Goal: Check status: Check status

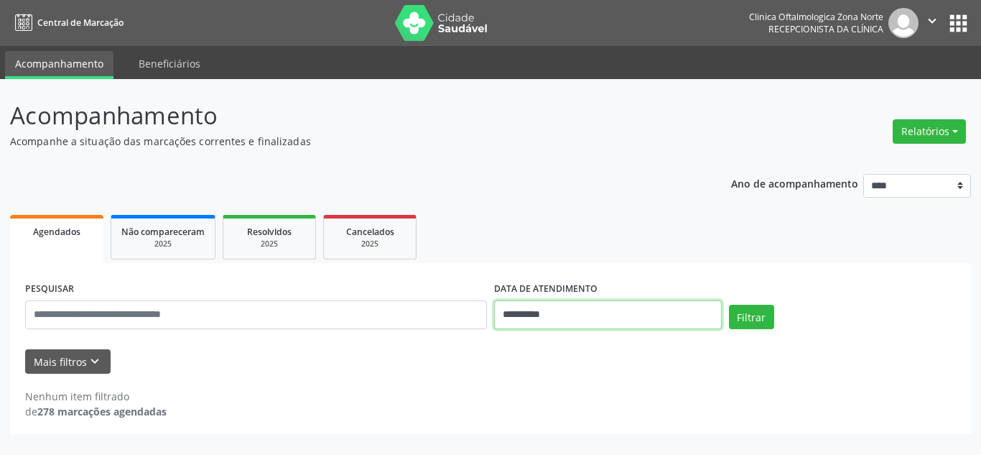
click at [511, 315] on input "**********" at bounding box center [608, 314] width 228 height 29
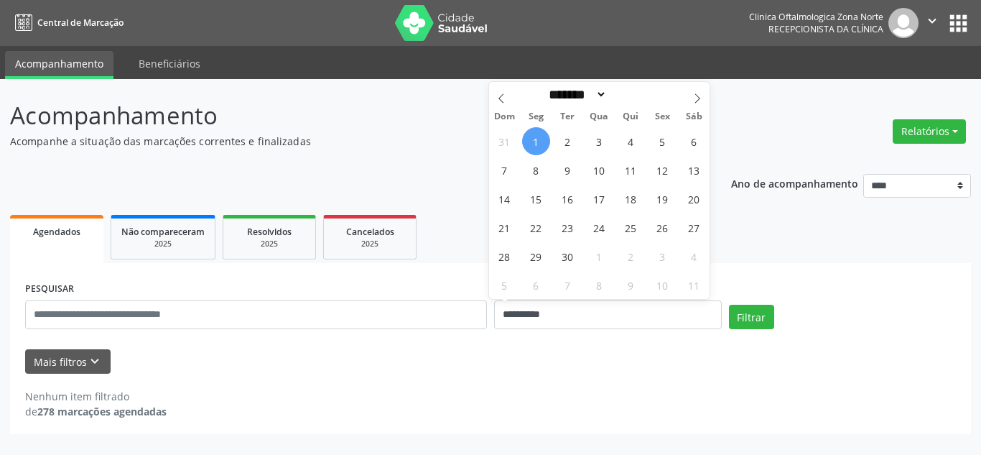
click at [538, 146] on span "1" at bounding box center [536, 141] width 28 height 28
type input "**********"
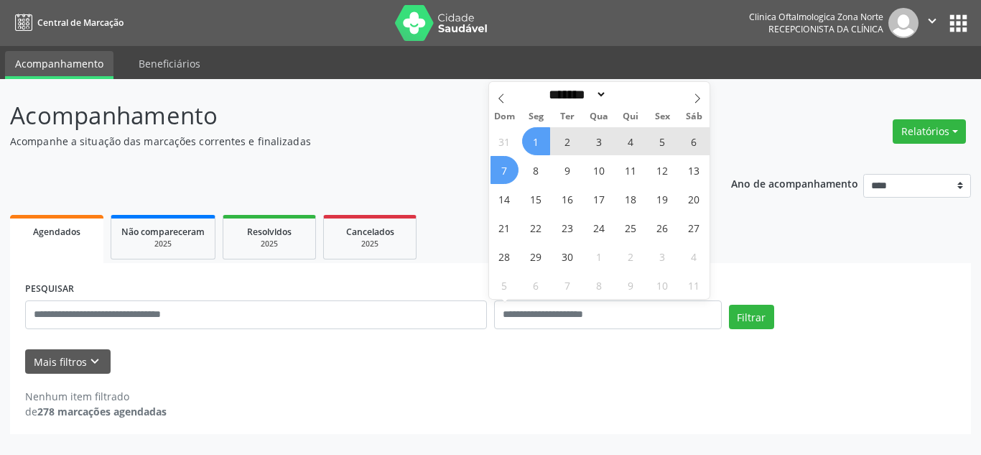
click at [62, 348] on form "PESQUISAR DATA DE ATENDIMENTO Filtrar UNIDADE EXECUTANTE Selecione uma unidade …" at bounding box center [490, 326] width 931 height 96
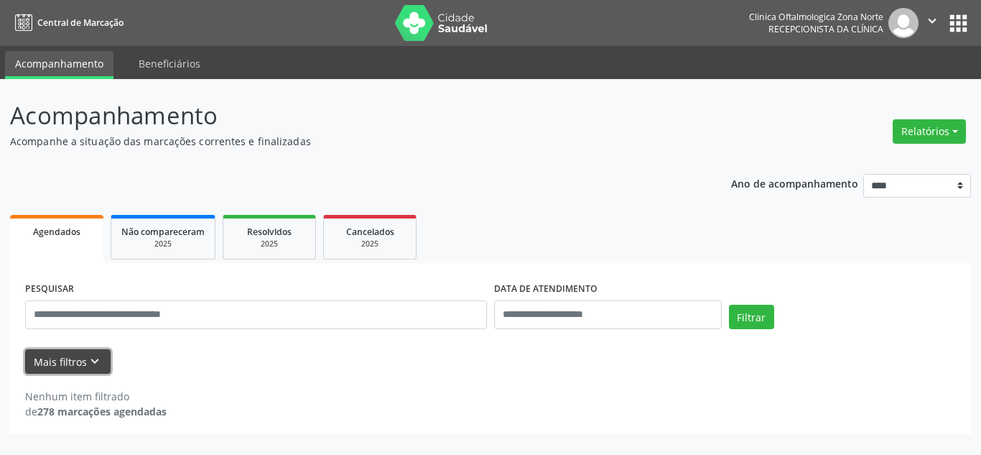
click at [90, 352] on button "Mais filtros keyboard_arrow_down" at bounding box center [67, 361] width 85 height 25
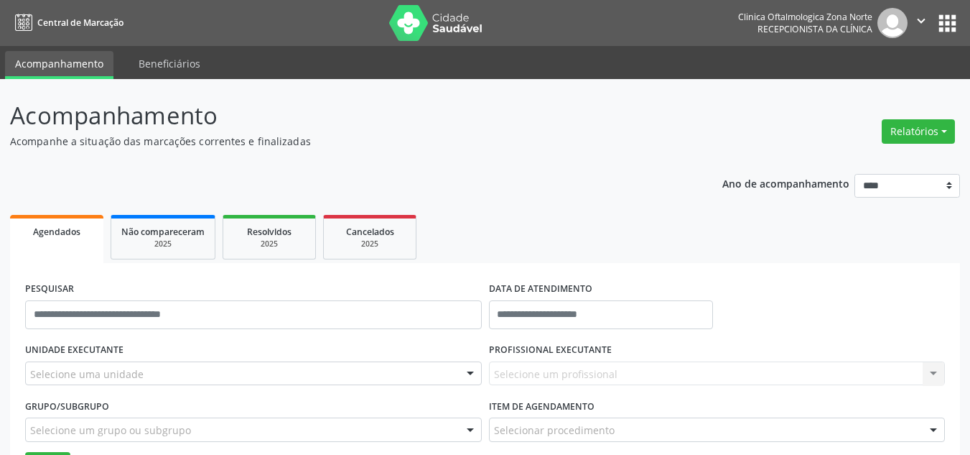
scroll to position [126, 0]
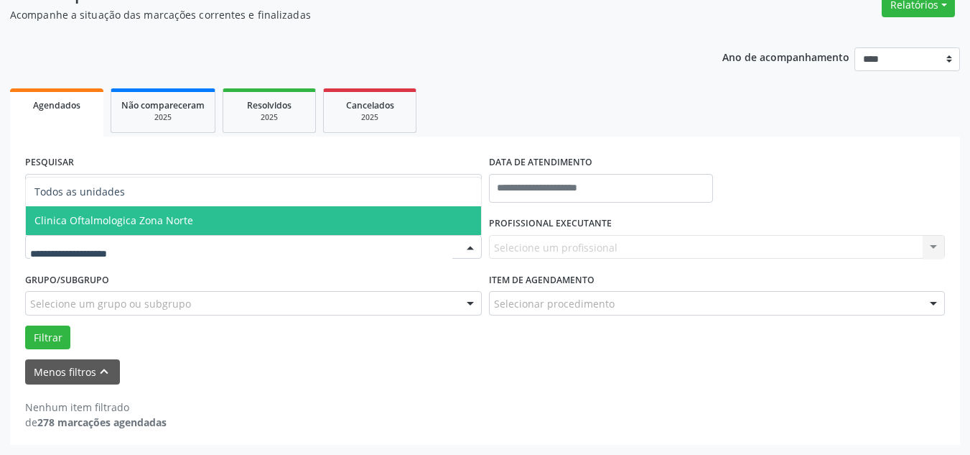
click at [122, 209] on span "Clinica Oftalmologica Zona Norte" at bounding box center [253, 220] width 455 height 29
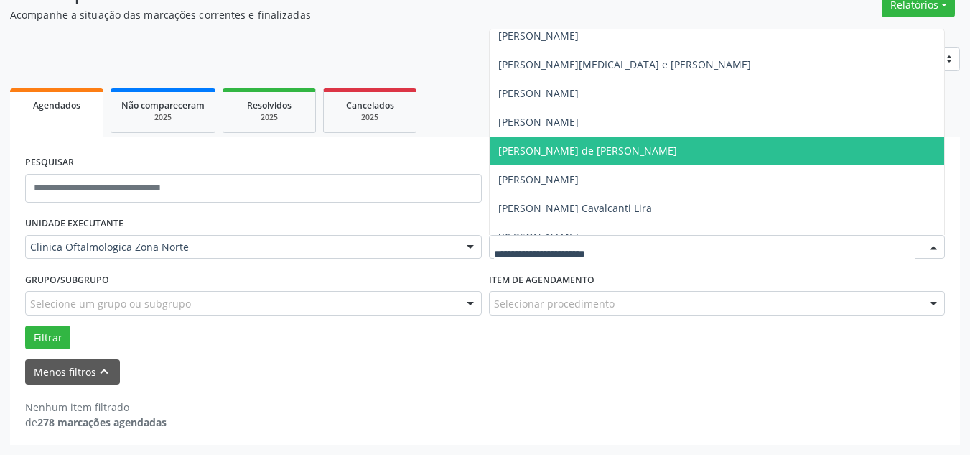
scroll to position [72, 0]
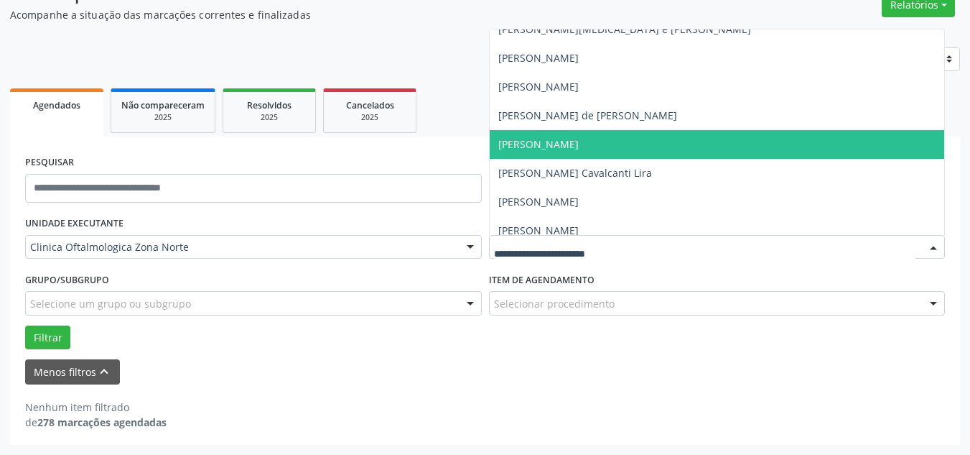
click at [561, 149] on span "[PERSON_NAME]" at bounding box center [538, 144] width 80 height 14
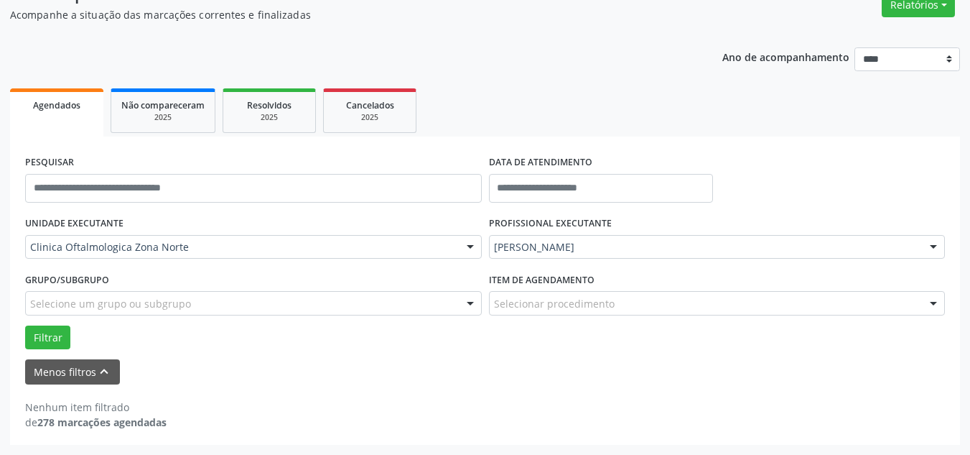
click at [73, 294] on div "Selecione um grupo ou subgrupo" at bounding box center [253, 303] width 457 height 24
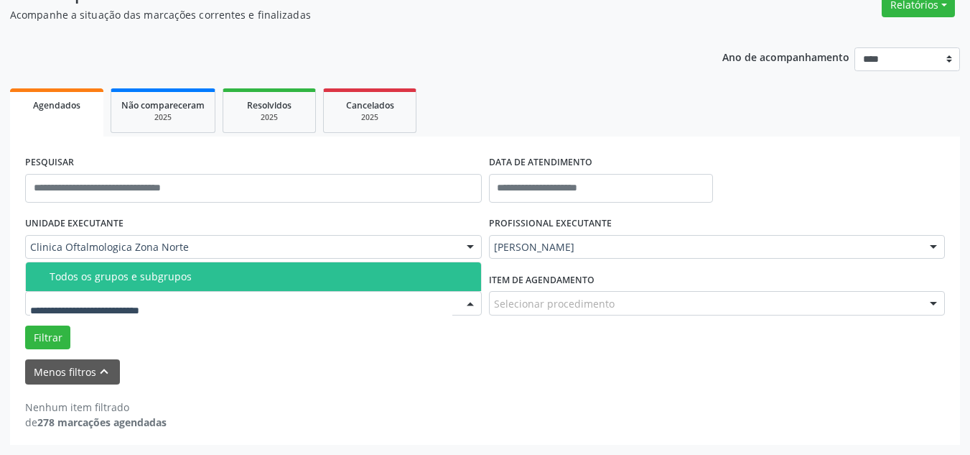
click at [73, 273] on div "Todos os grupos e subgrupos" at bounding box center [261, 276] width 423 height 11
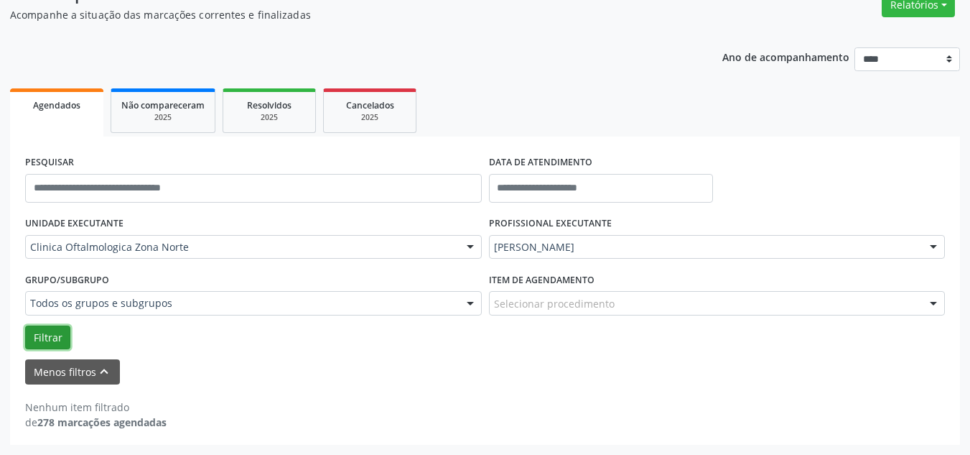
click at [47, 333] on button "Filtrar" at bounding box center [47, 337] width 45 height 24
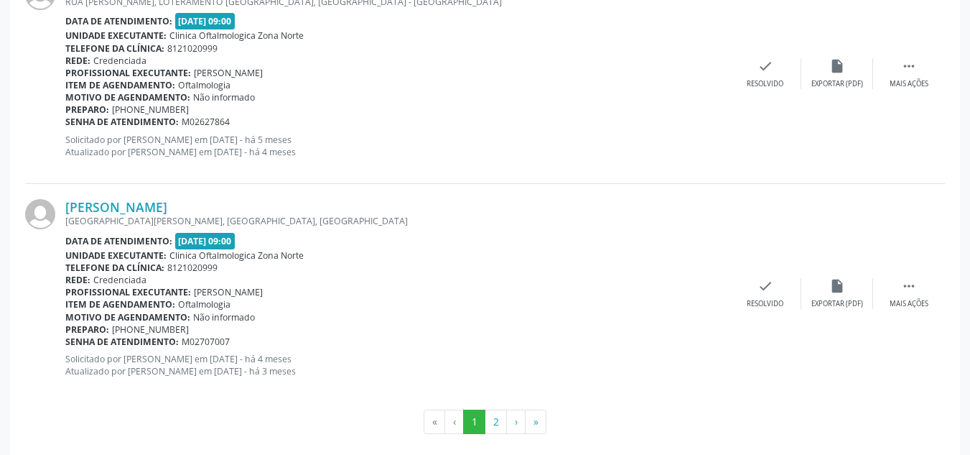
scroll to position [3457, 0]
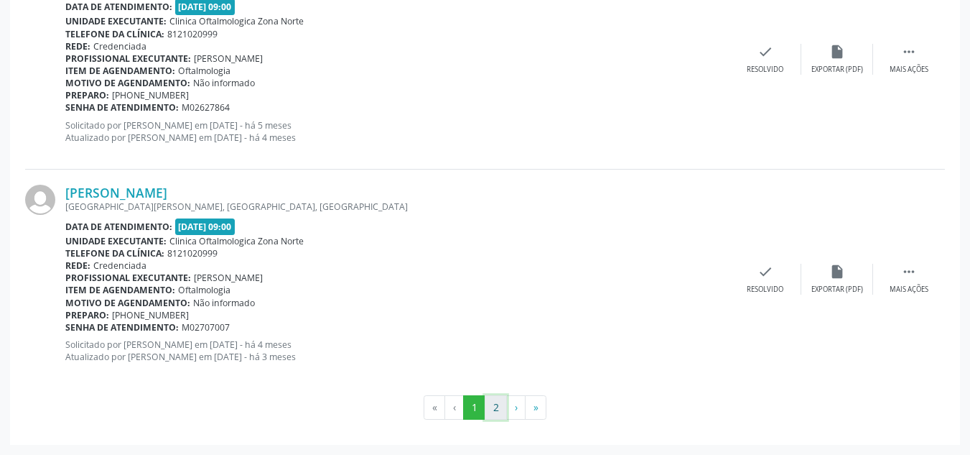
click at [491, 404] on button "2" at bounding box center [496, 407] width 22 height 24
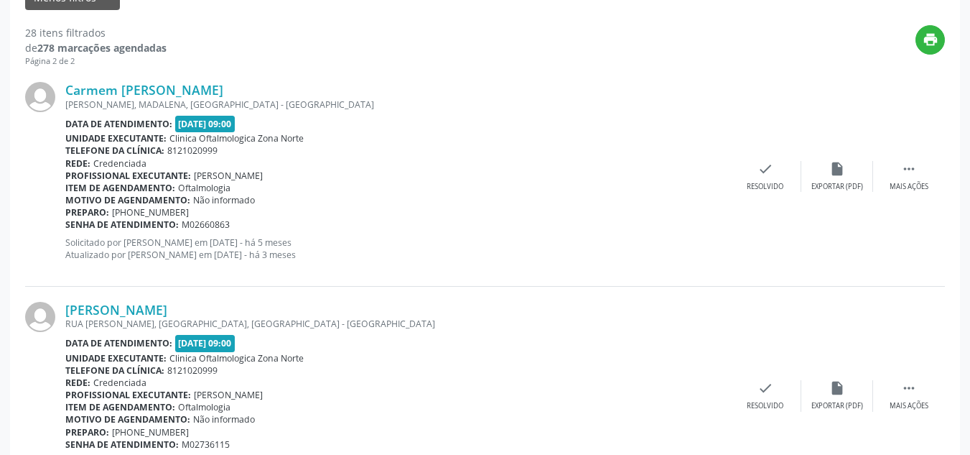
scroll to position [504, 0]
